Goal: Information Seeking & Learning: Learn about a topic

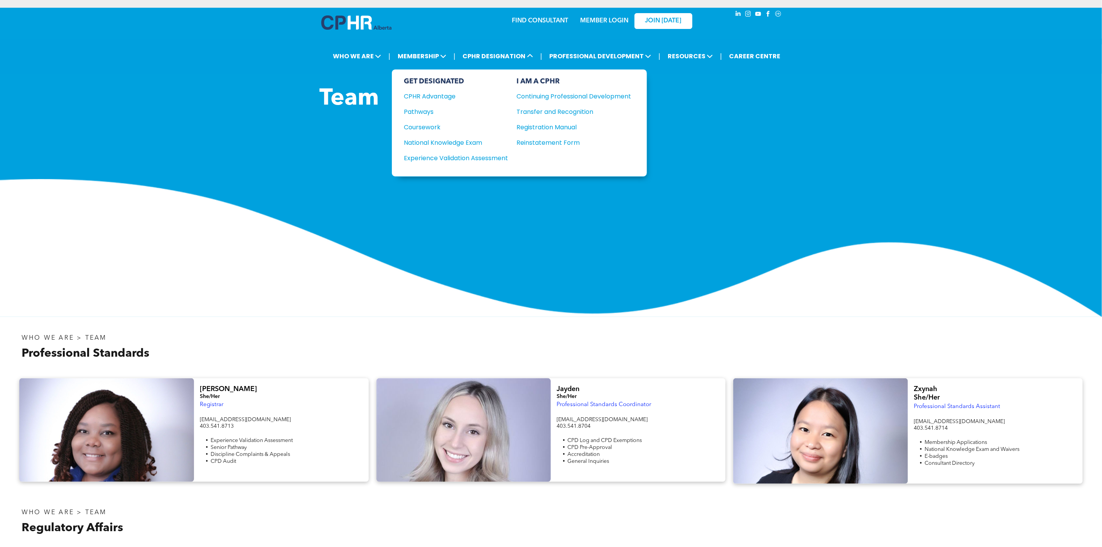
click at [543, 96] on div "Continuing Professional Development" at bounding box center [568, 96] width 103 height 10
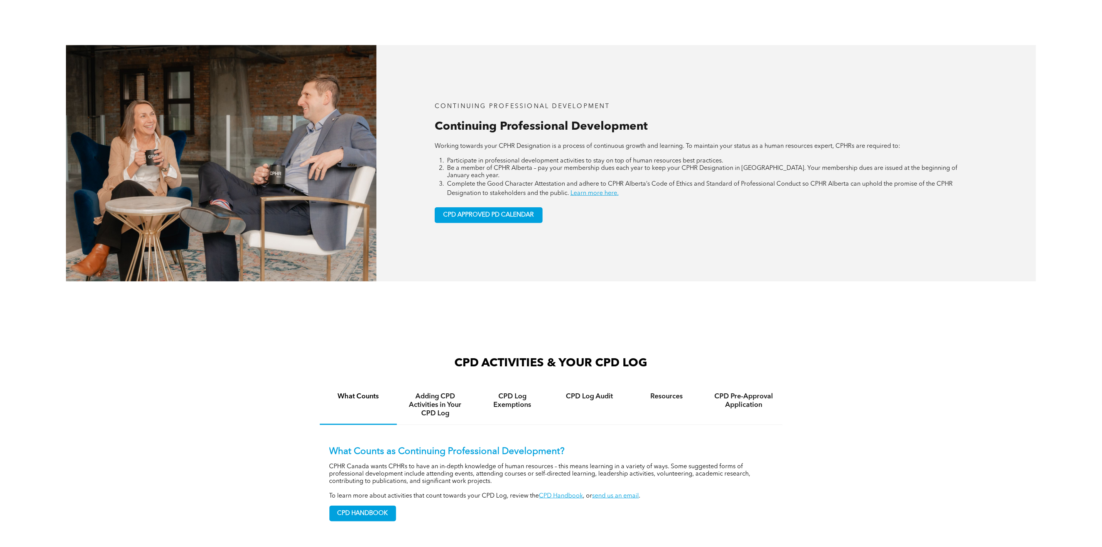
scroll to position [578, 0]
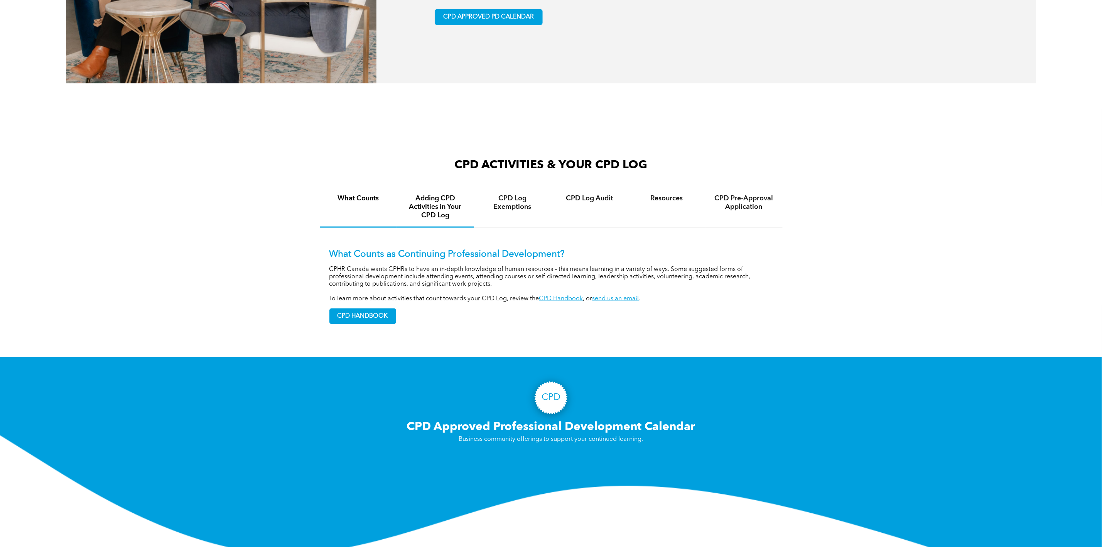
click at [454, 209] on h4 "Adding CPD Activities in Your CPD Log" at bounding box center [435, 206] width 63 height 25
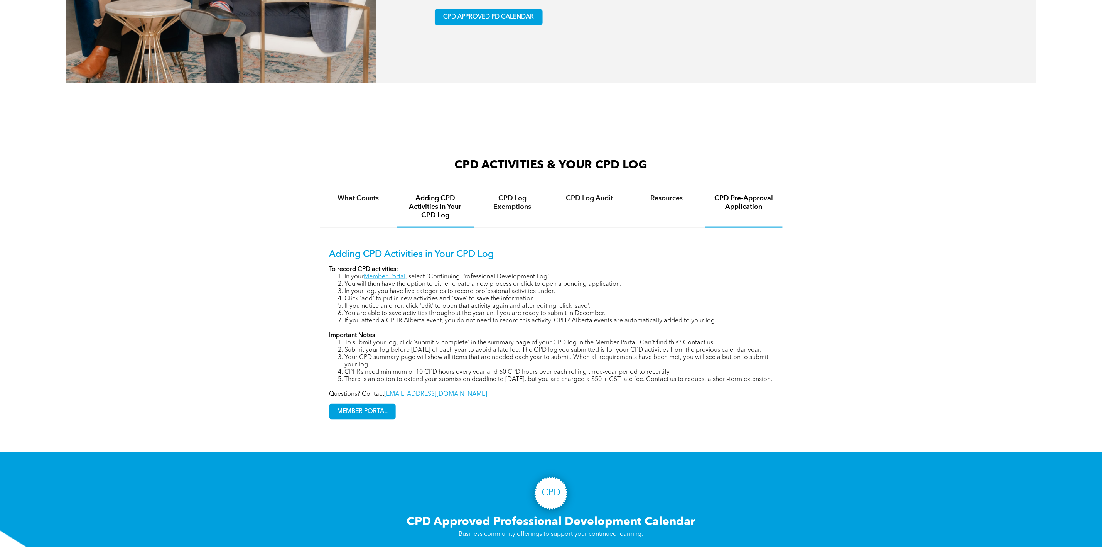
click at [734, 197] on h4 "CPD Pre-Approval Application" at bounding box center [744, 202] width 63 height 17
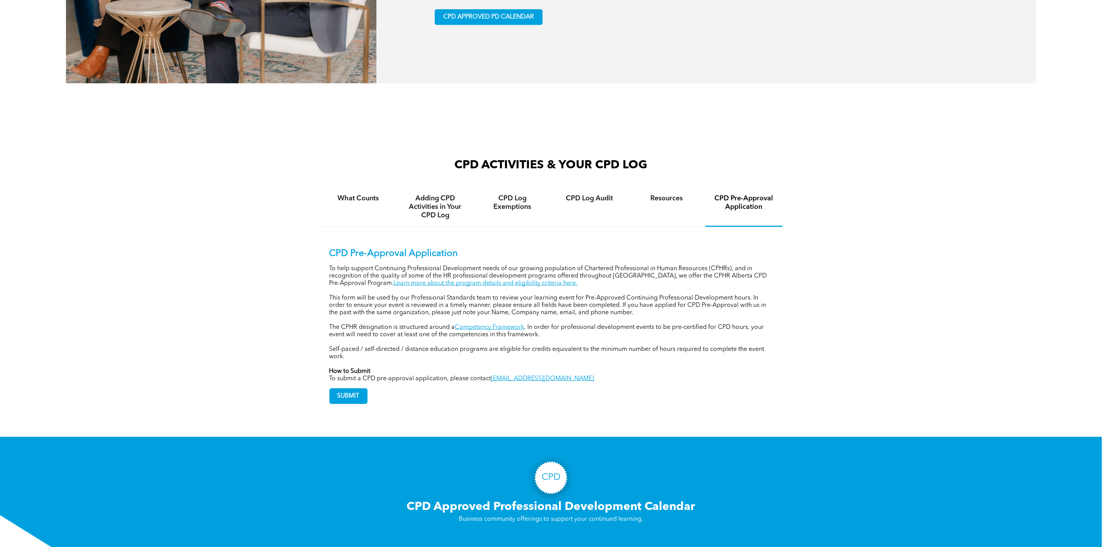
click at [501, 324] on link "Competency Framework" at bounding box center [489, 327] width 69 height 6
drag, startPoint x: 526, startPoint y: 323, endPoint x: 457, endPoint y: 322, distance: 69.1
click at [457, 324] on p "The CPHR designation is structured around a Competency Framework . In order for…" at bounding box center [552, 331] width 444 height 15
copy link "Competency Framework"
click at [517, 324] on link "Competency Framework" at bounding box center [489, 327] width 69 height 6
